Goal: Find specific page/section: Find specific page/section

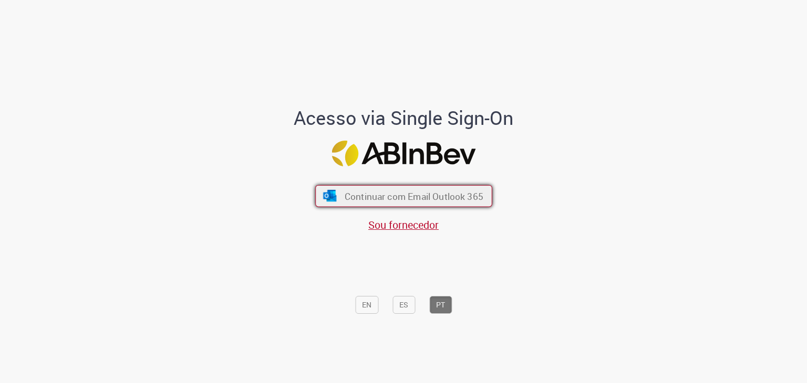
click at [390, 197] on span "Continuar com Email Outlook 365" at bounding box center [413, 196] width 139 height 12
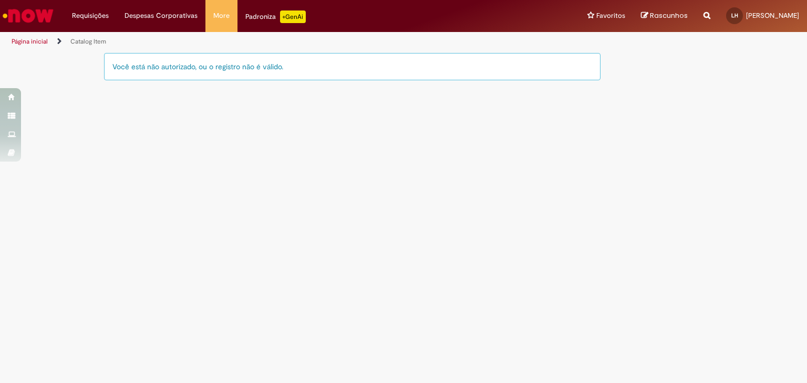
click at [40, 7] on img "Ir para a Homepage" at bounding box center [28, 15] width 54 height 21
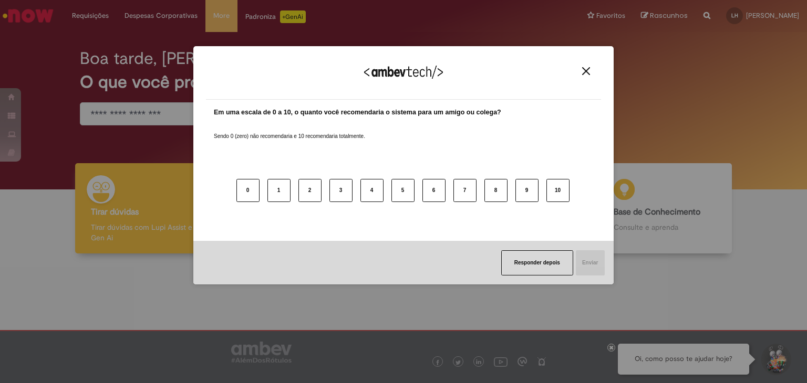
click at [583, 72] on img "Close" at bounding box center [586, 71] width 8 height 8
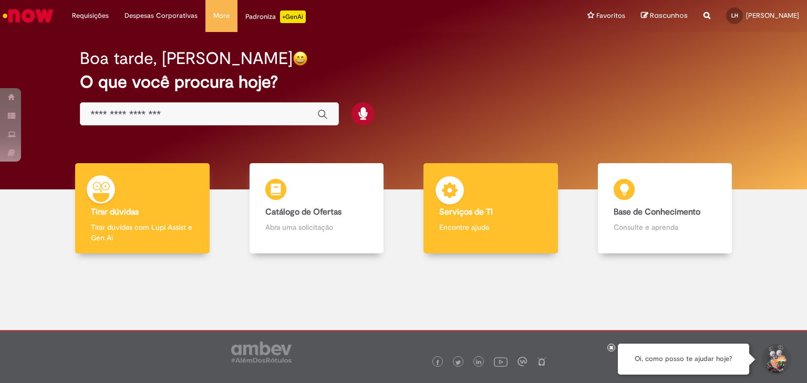
click at [463, 195] on div "Serviços de TI Serviços de TI Encontre ajuda" at bounding box center [490, 208] width 134 height 91
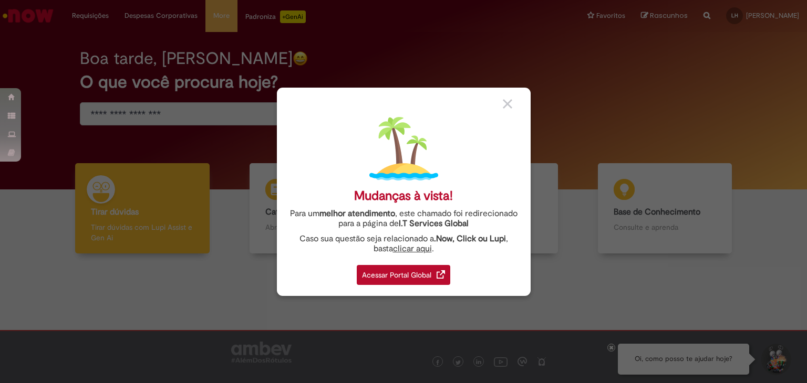
click at [395, 282] on div "Acessar Portal Global" at bounding box center [403, 275] width 93 height 20
